Goal: Check status: Check status

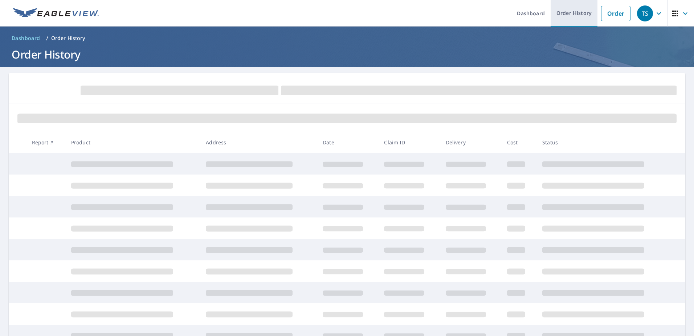
click at [574, 10] on link "Order History" at bounding box center [574, 13] width 47 height 27
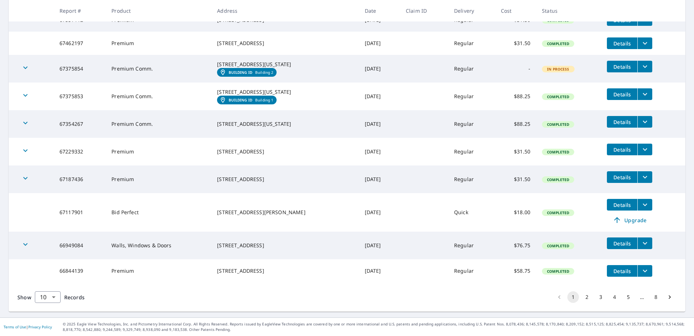
scroll to position [176, 0]
click at [584, 296] on button "2" at bounding box center [587, 297] width 12 height 12
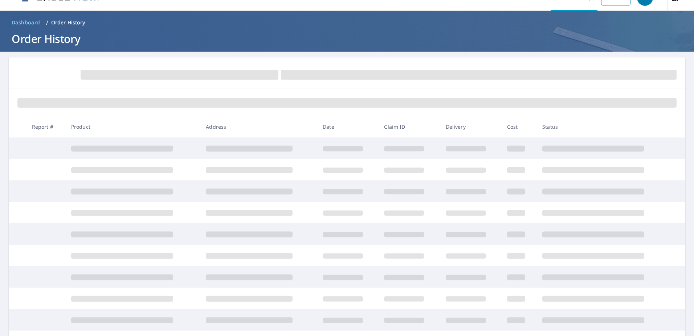
scroll to position [85, 0]
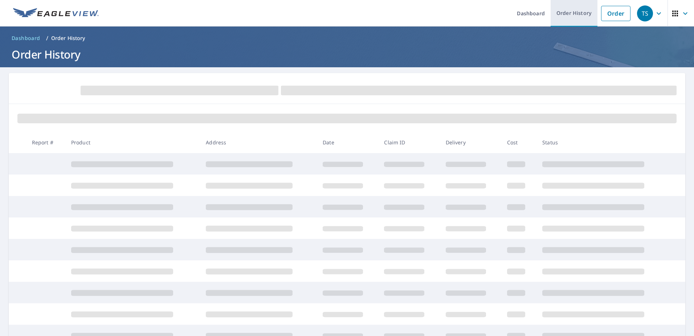
click at [567, 15] on link "Order History" at bounding box center [574, 13] width 47 height 27
